Goal: Navigation & Orientation: Go to known website

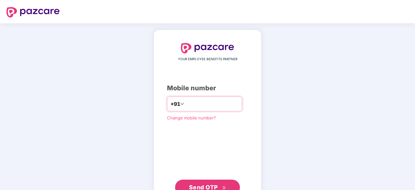
type input "**********"
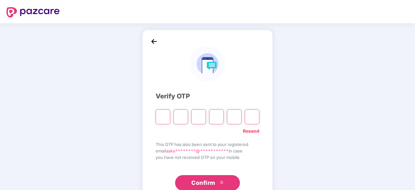
type input "*"
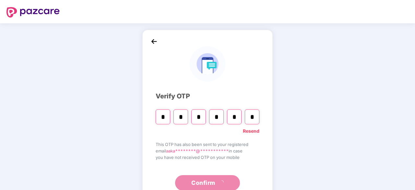
type input "*"
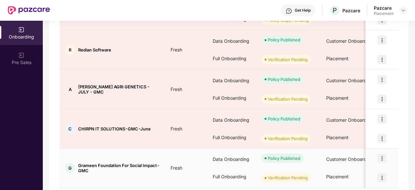
scroll to position [312, 0]
